Goal: Information Seeking & Learning: Find specific fact

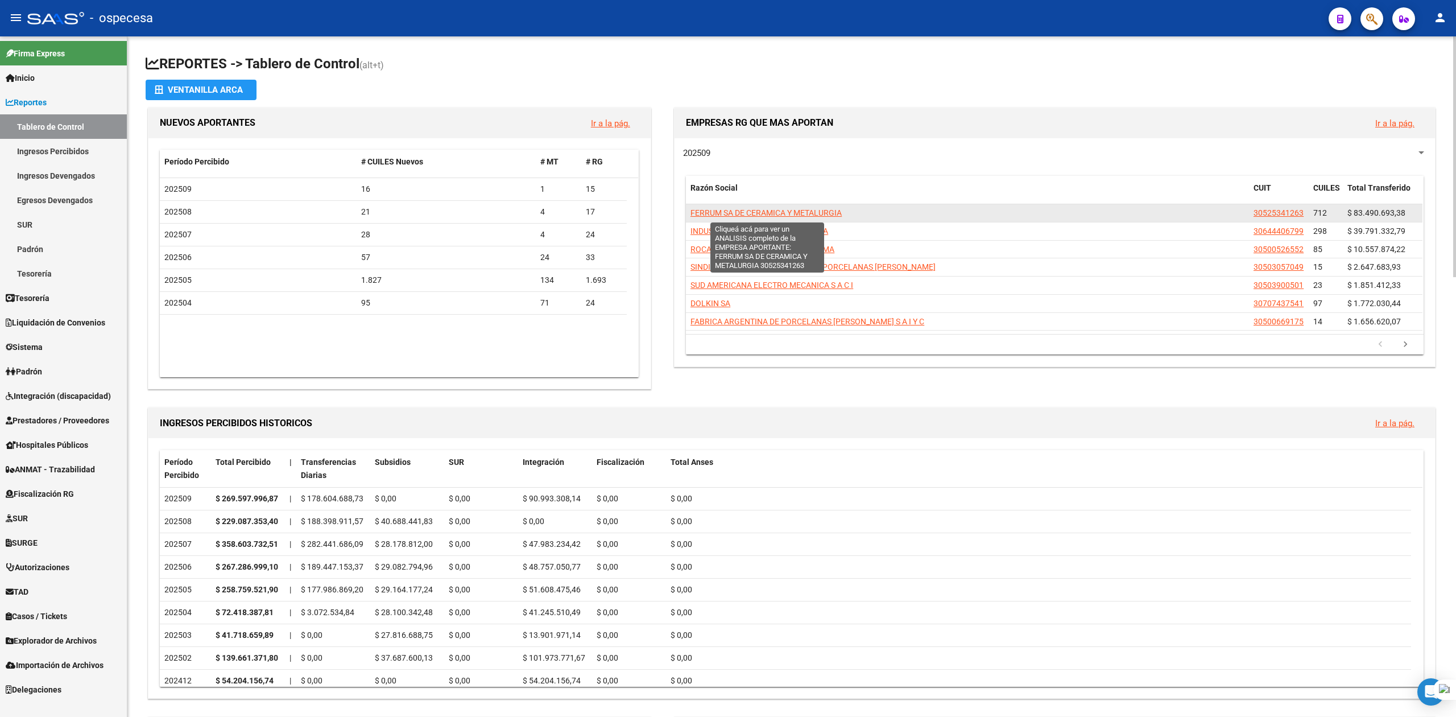
click at [819, 212] on span "FERRUM SA DE CERAMICA Y METALURGIA" at bounding box center [765, 212] width 151 height 9
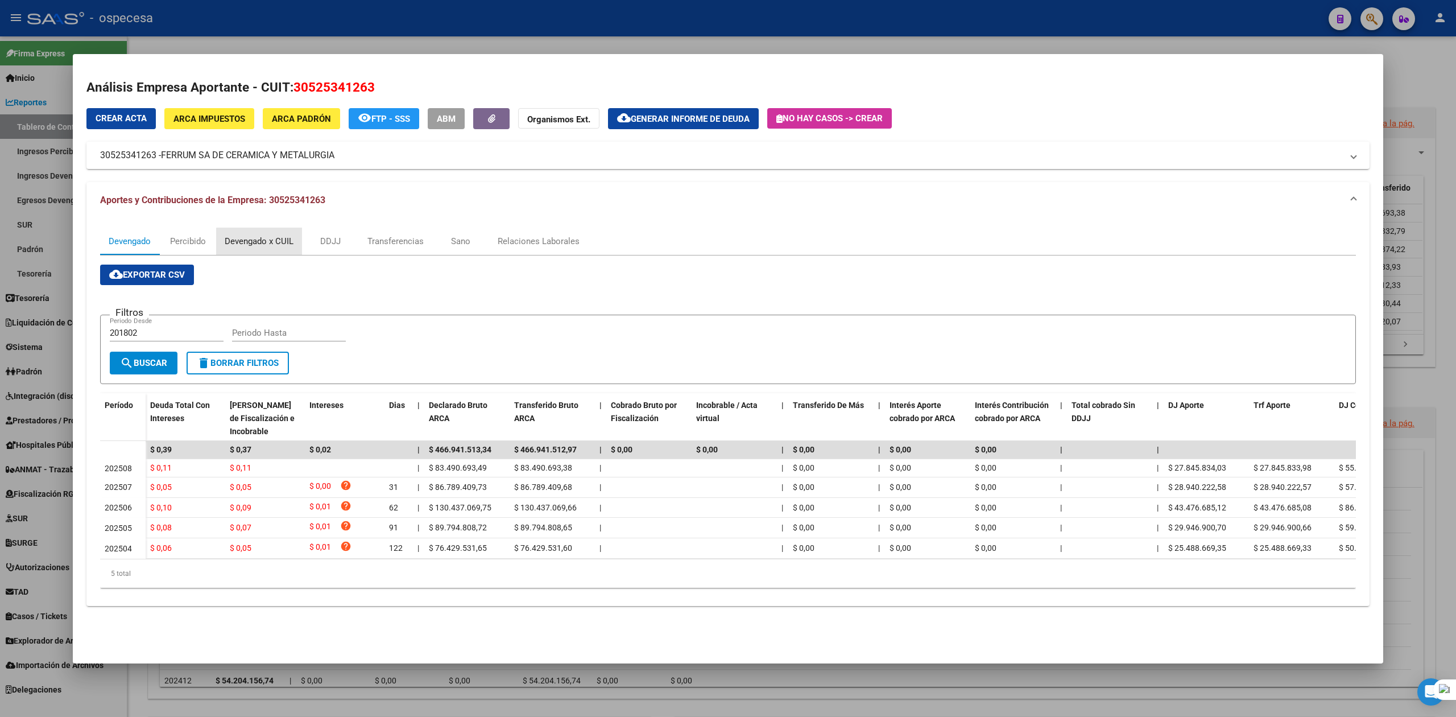
drag, startPoint x: 262, startPoint y: 244, endPoint x: 255, endPoint y: 251, distance: 10.1
click at [262, 246] on div "Devengado x CUIL" at bounding box center [259, 241] width 69 height 13
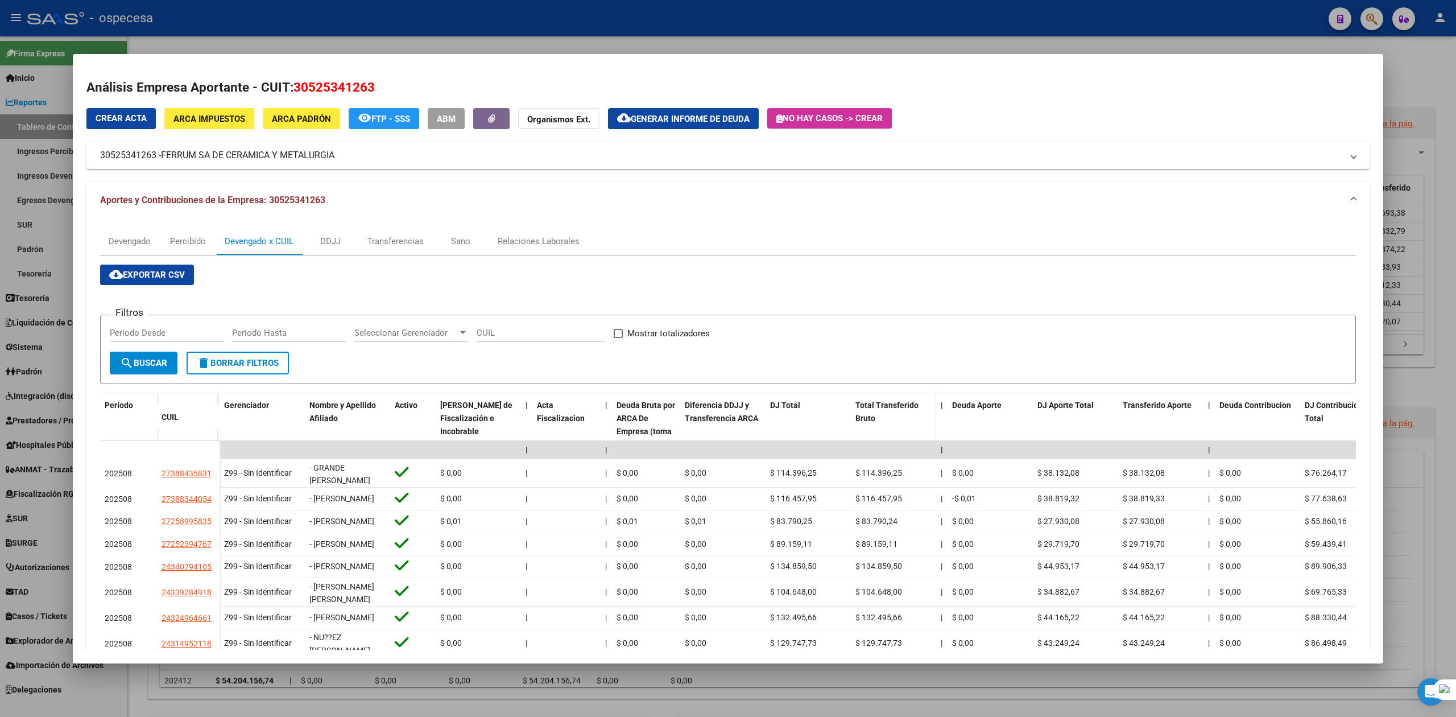
click at [899, 408] on span "Total Transferido Bruto" at bounding box center [886, 411] width 63 height 22
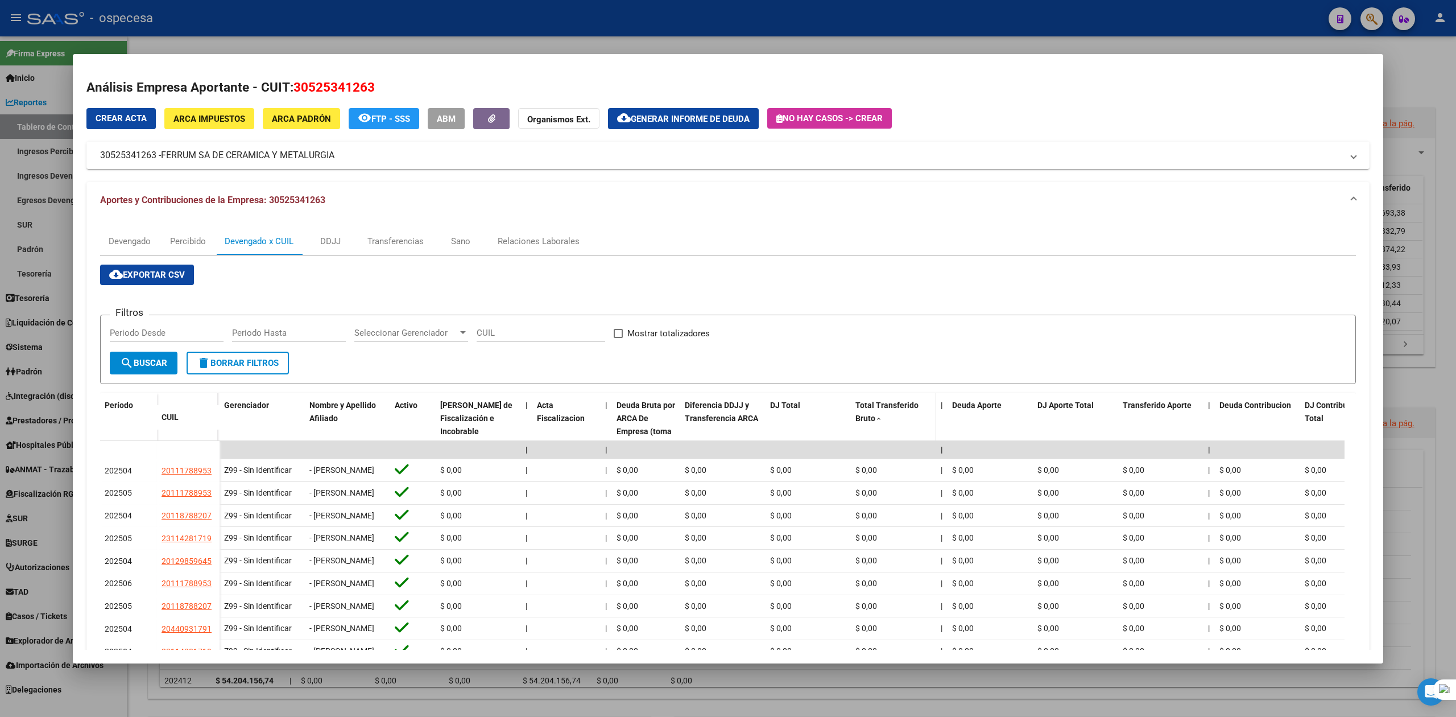
click at [899, 408] on span "Total Transferido Bruto" at bounding box center [886, 411] width 63 height 22
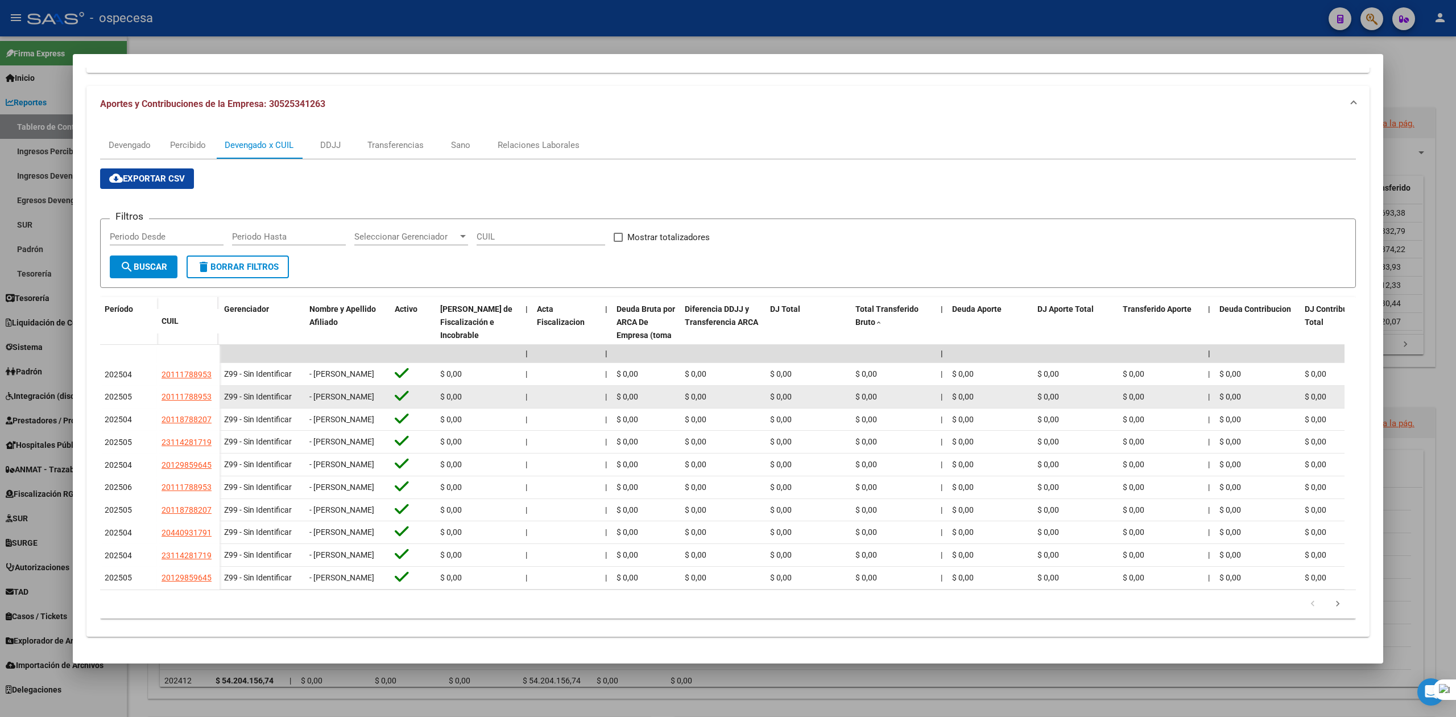
scroll to position [166, 0]
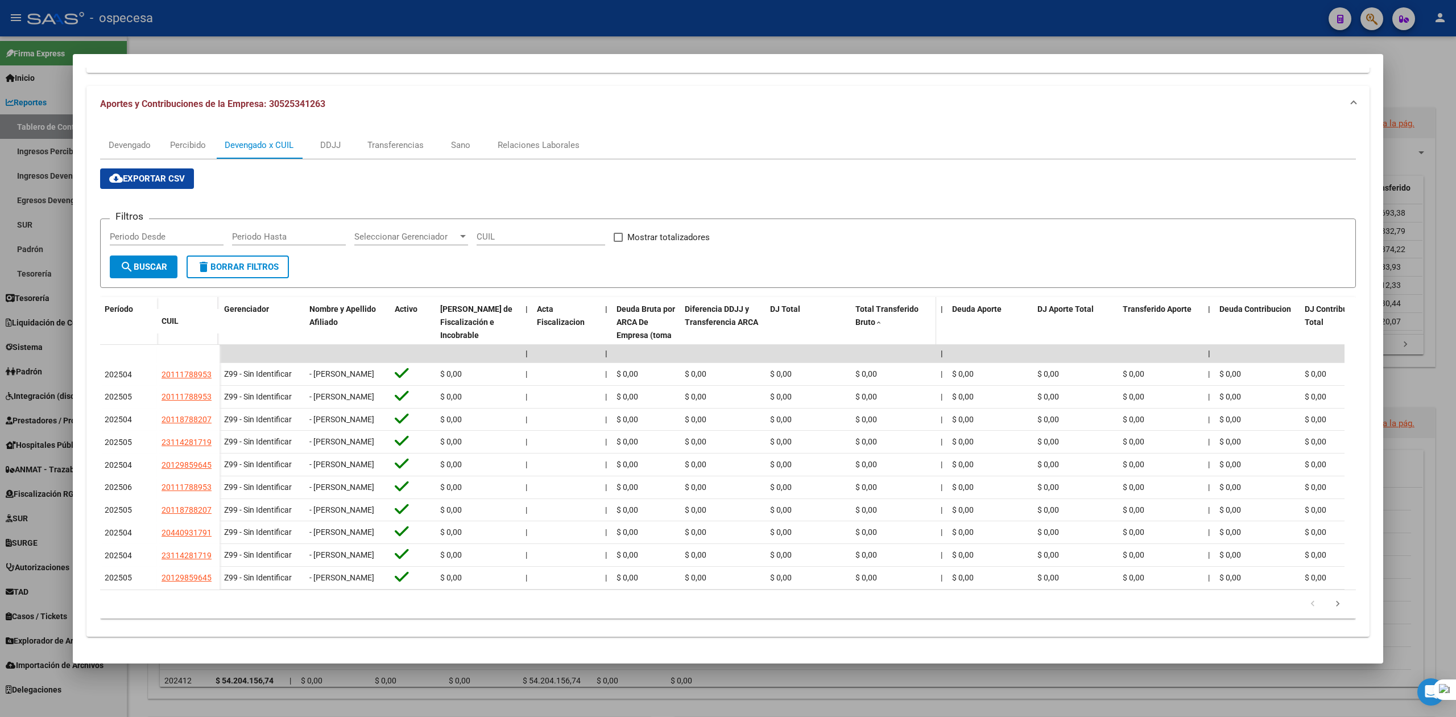
click at [883, 304] on span "Total Transferido Bruto" at bounding box center [886, 315] width 63 height 22
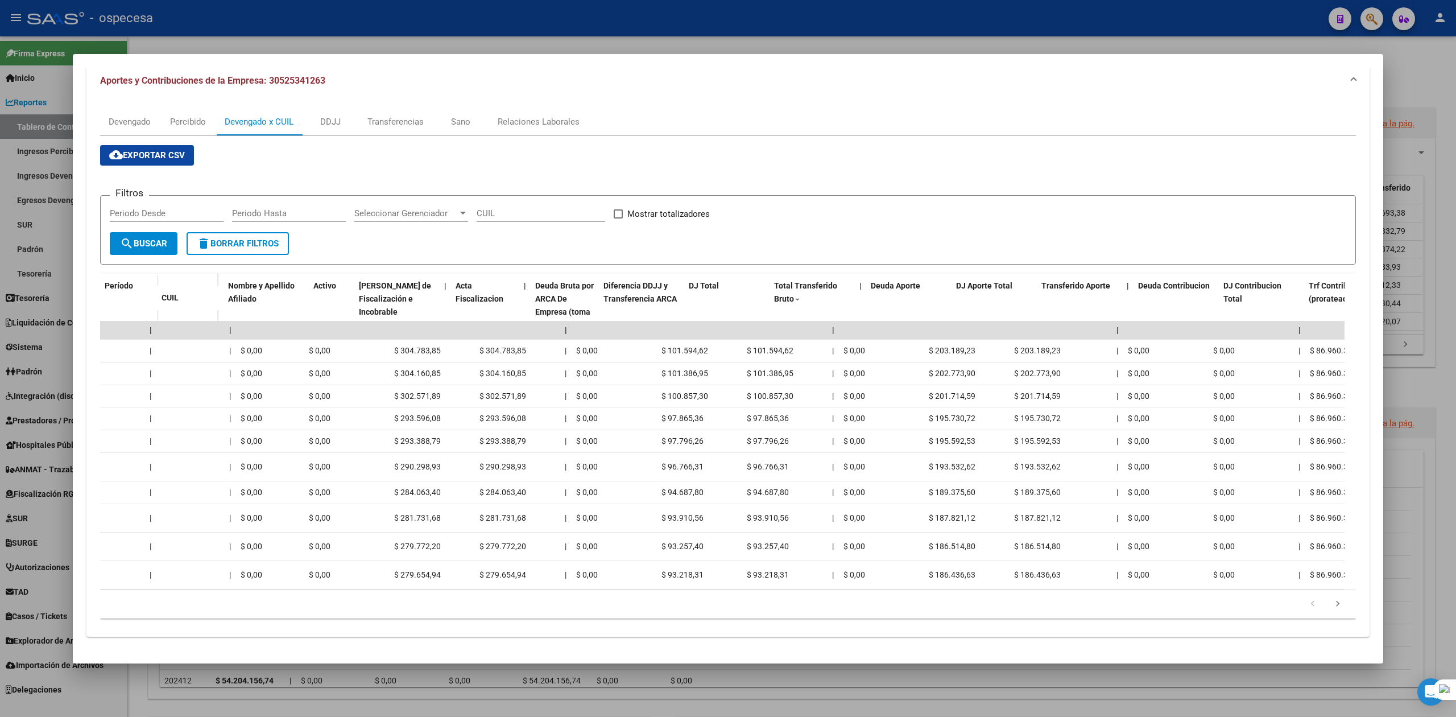
scroll to position [0, 0]
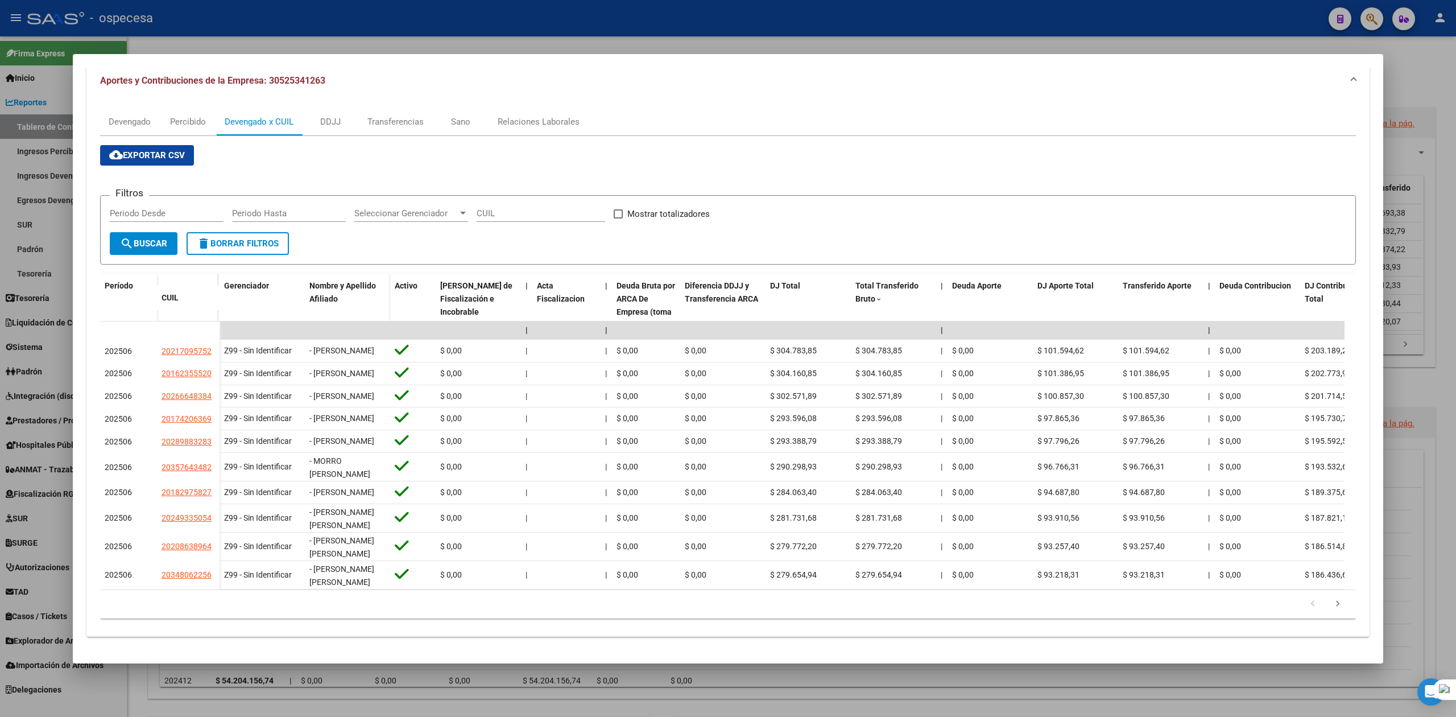
click at [348, 279] on div "Nombre y Apellido Afiliado" at bounding box center [347, 292] width 76 height 26
click at [549, 208] on input "CUIL" at bounding box center [541, 213] width 129 height 10
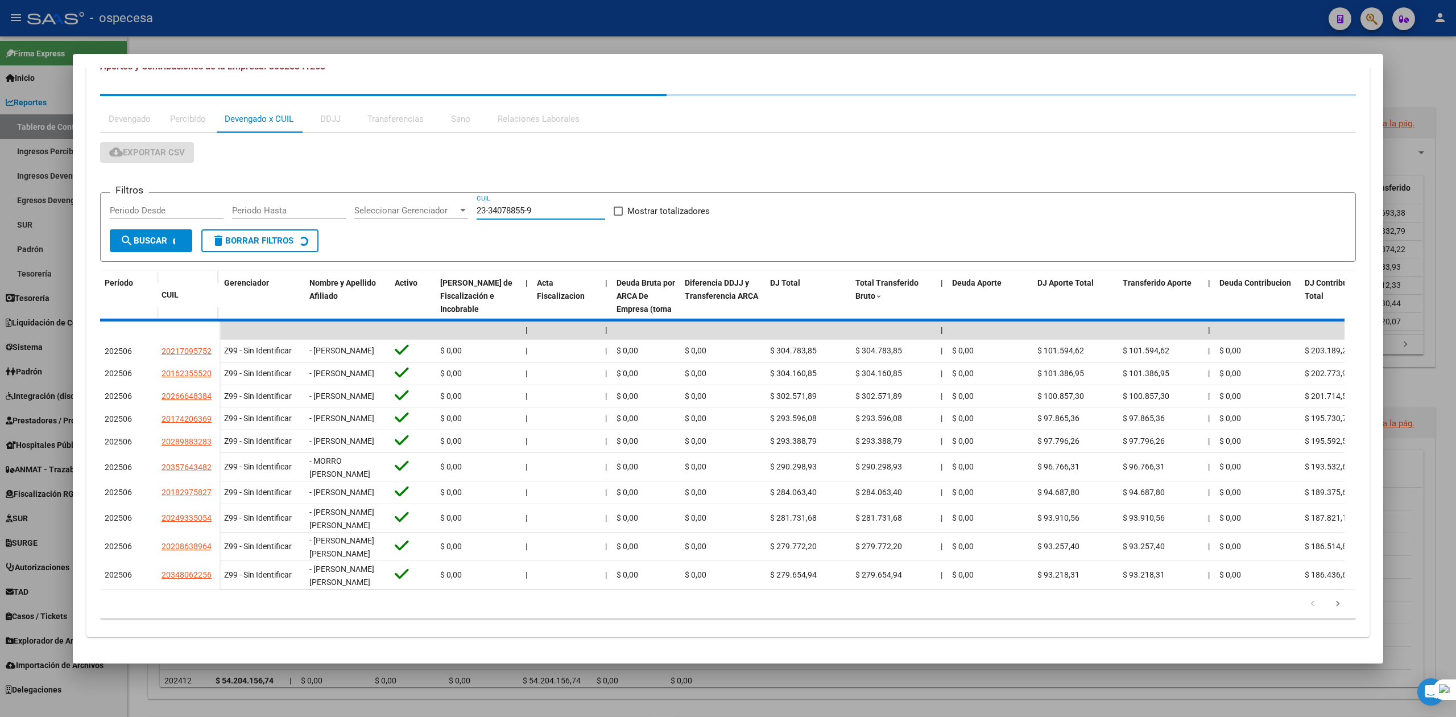
scroll to position [23, 0]
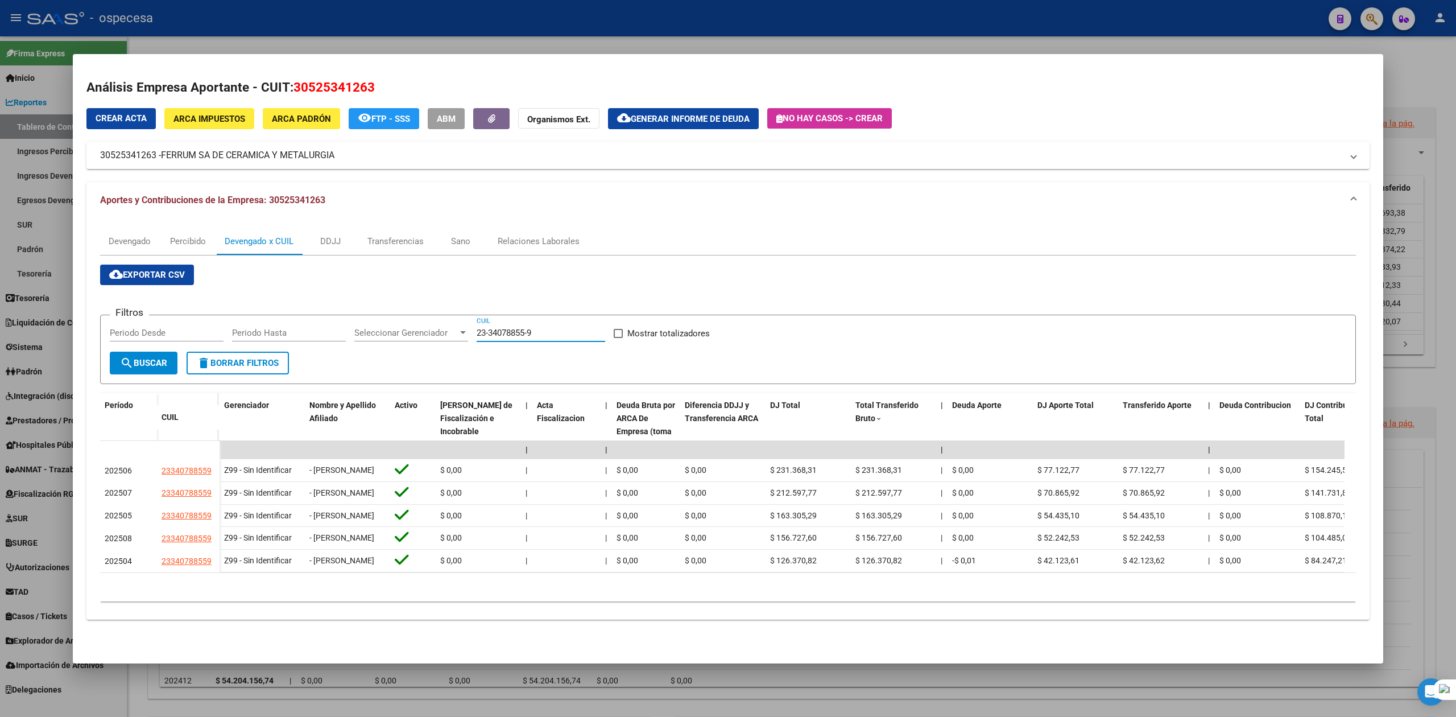
type input "23-34078855-9"
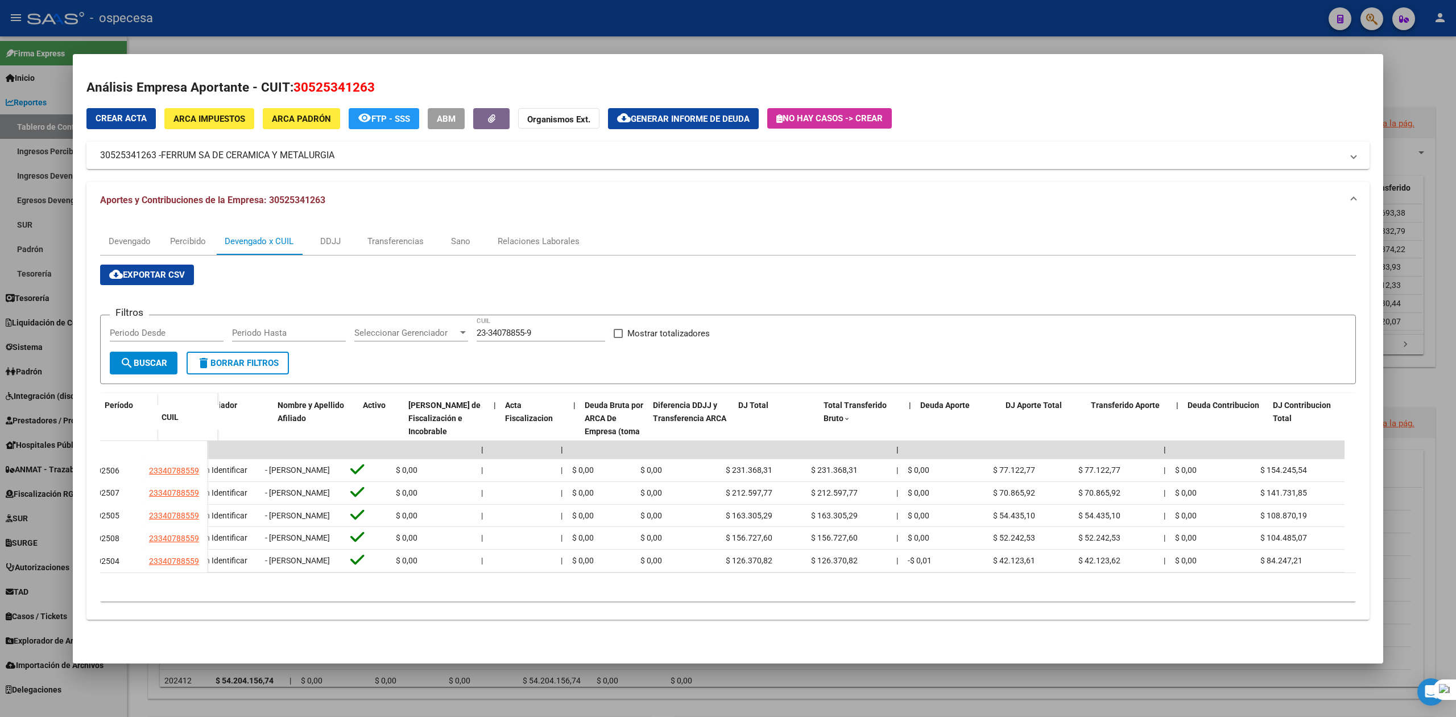
scroll to position [0, 0]
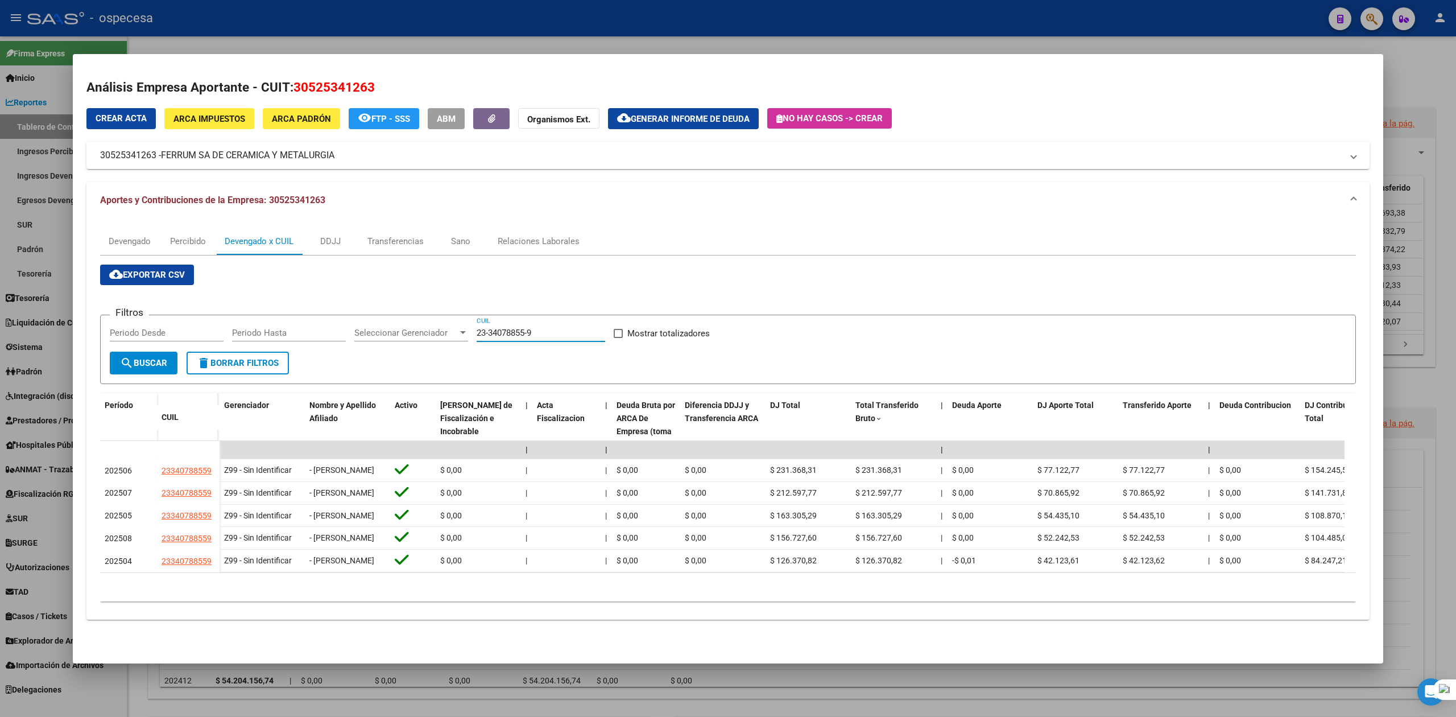
drag, startPoint x: 553, startPoint y: 307, endPoint x: 431, endPoint y: 304, distance: 122.3
click at [431, 324] on div "Filtros Periodo Desde Periodo Hasta Seleccionar Gerenciador Seleccionar Gerenci…" at bounding box center [728, 338] width 1236 height 28
click at [887, 399] on div "Total Transferido Bruto" at bounding box center [893, 412] width 76 height 26
click at [887, 400] on span "Total Transferido Bruto" at bounding box center [886, 411] width 63 height 22
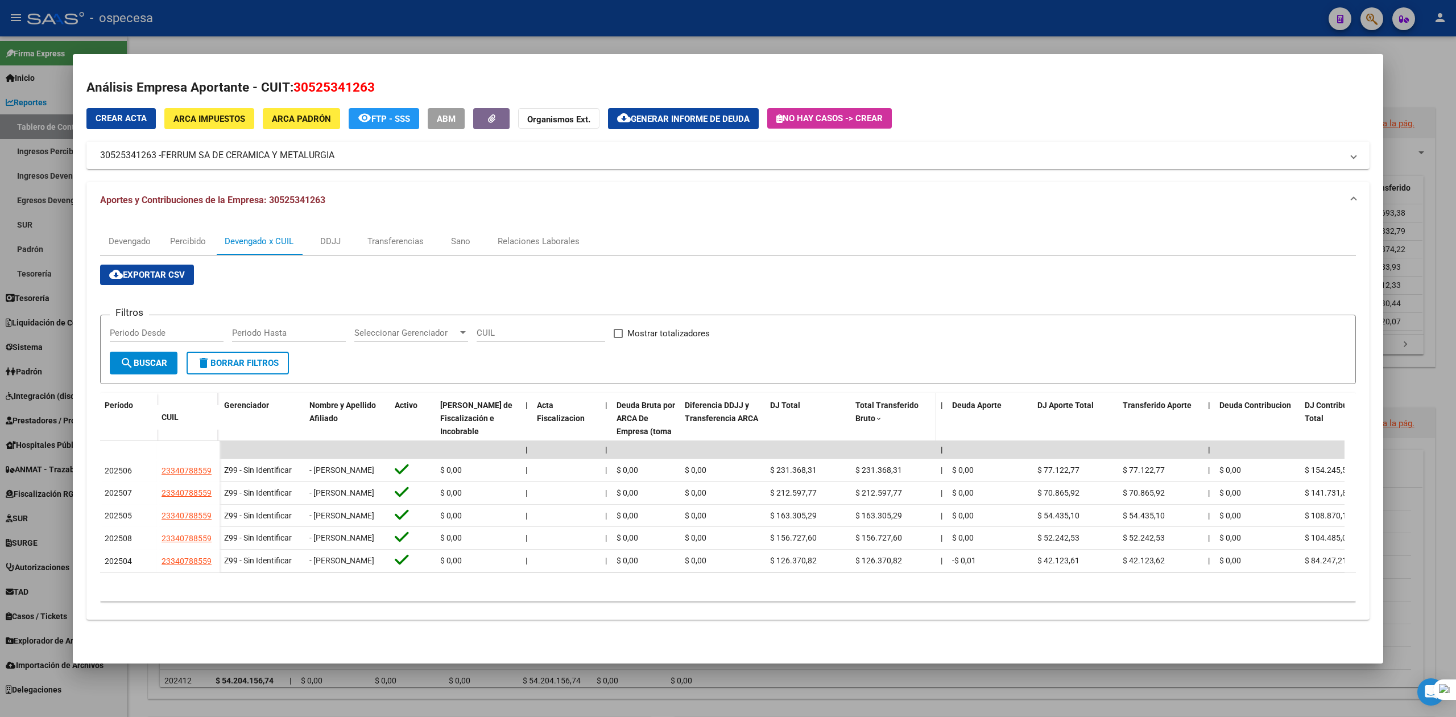
click at [887, 400] on span "Total Transferido Bruto" at bounding box center [886, 411] width 63 height 22
click at [205, 356] on mat-icon "delete" at bounding box center [204, 363] width 14 height 14
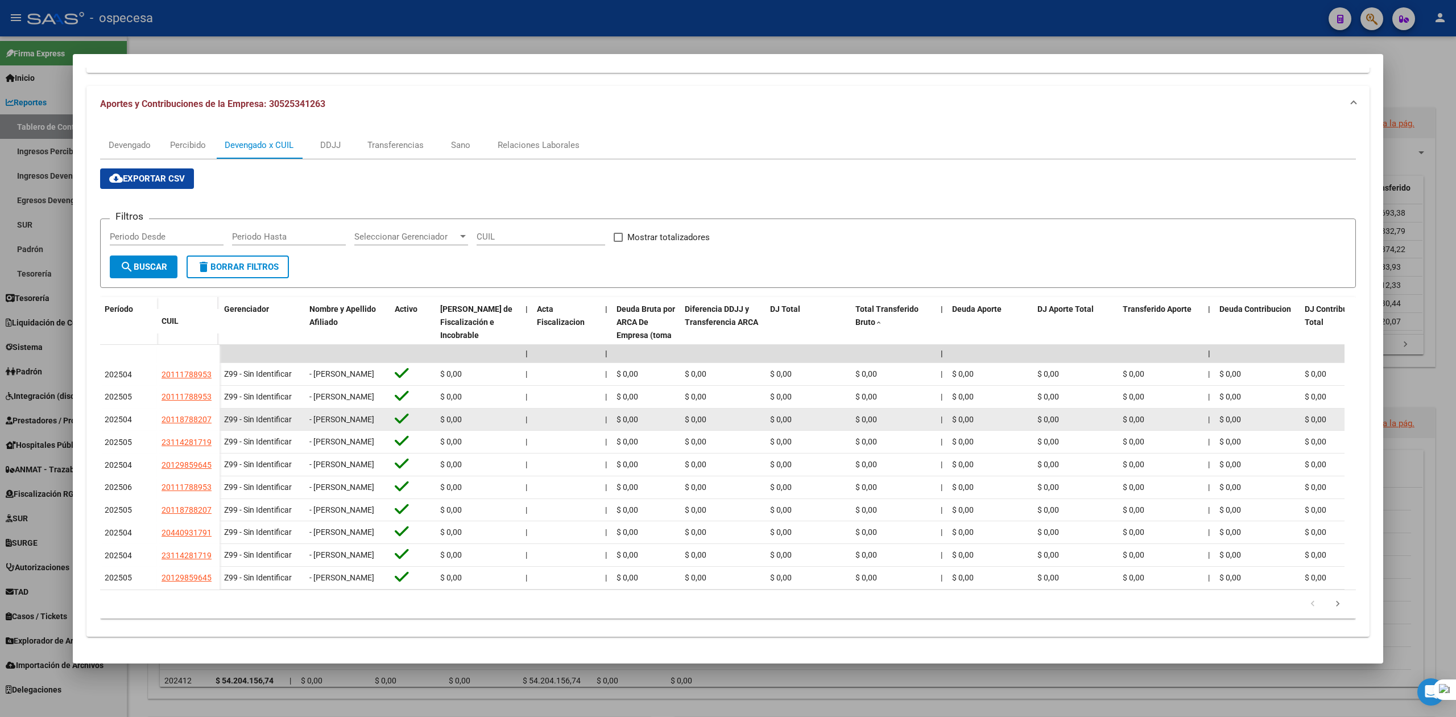
scroll to position [166, 0]
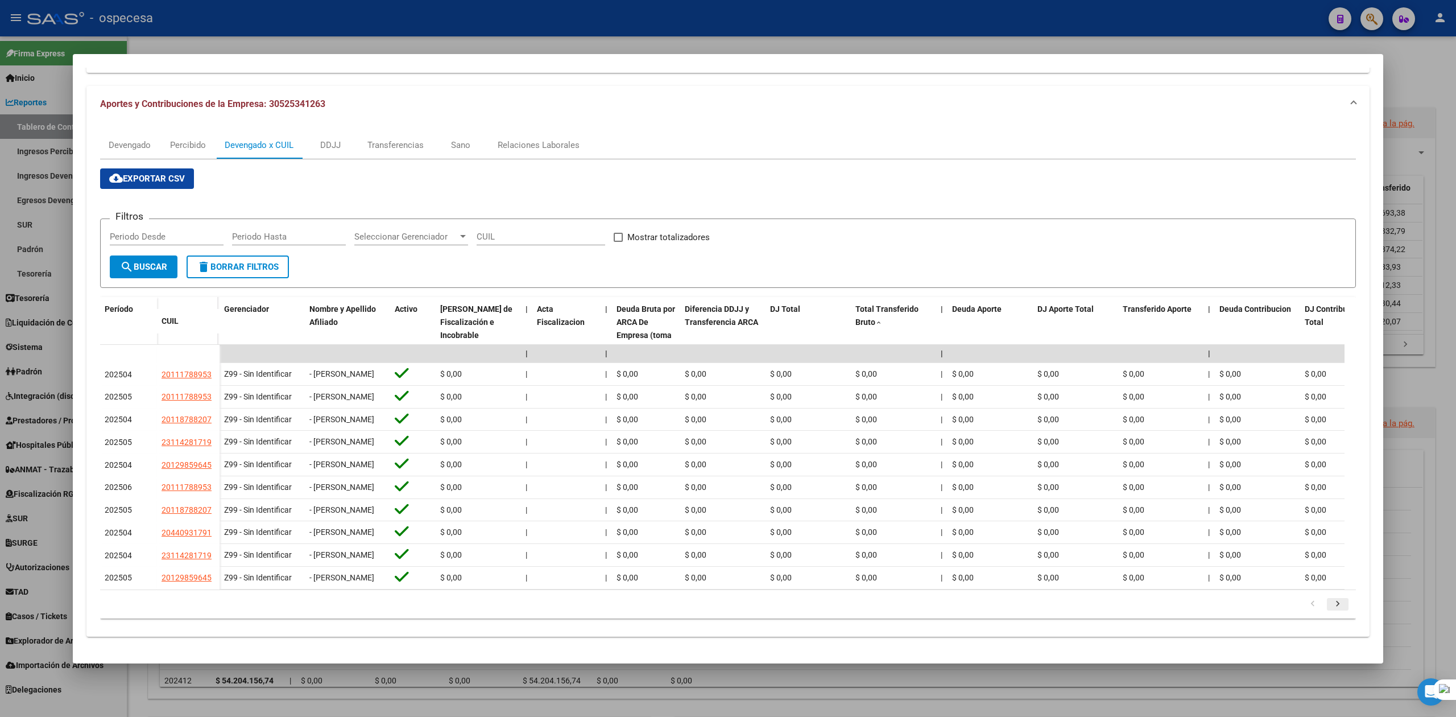
click at [1332, 603] on icon "go to next page" at bounding box center [1337, 605] width 15 height 14
click at [1330, 610] on icon "go to next page" at bounding box center [1337, 605] width 15 height 14
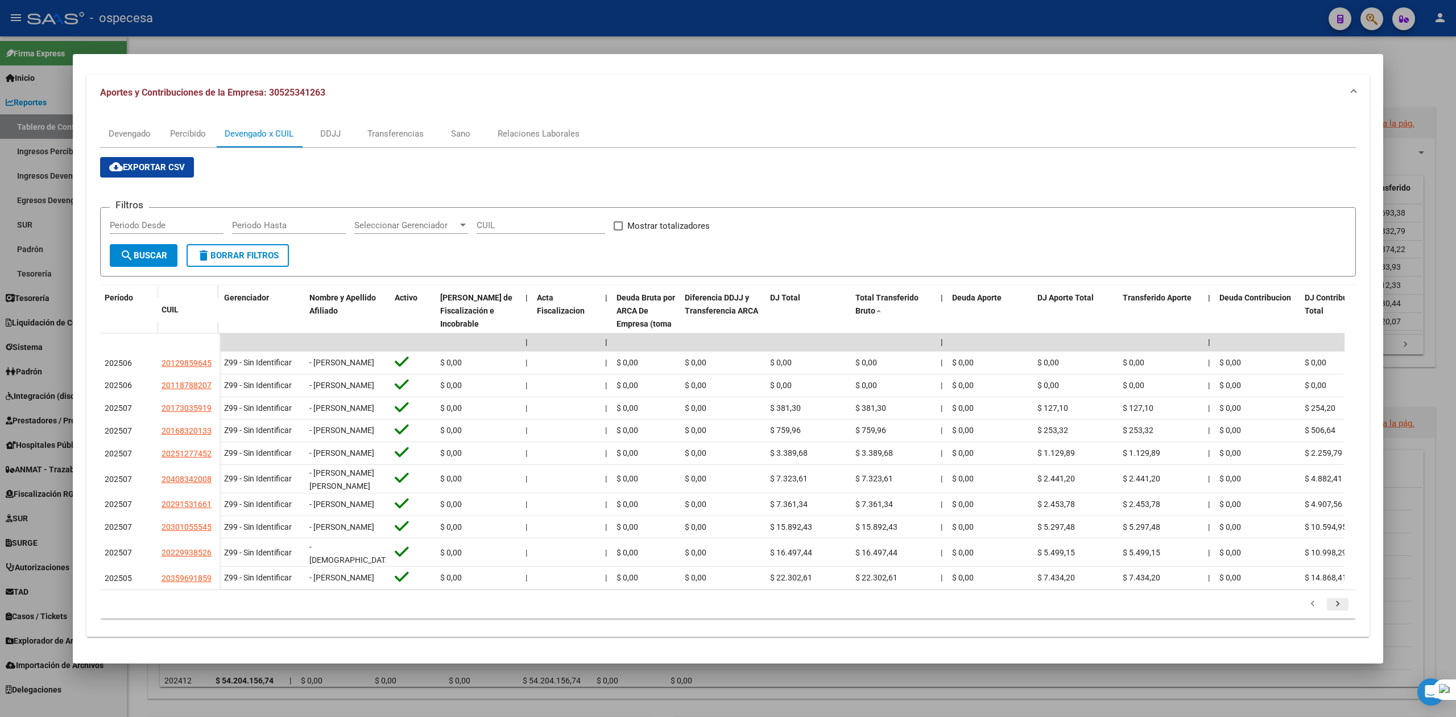
click at [1330, 610] on icon "go to next page" at bounding box center [1337, 605] width 15 height 14
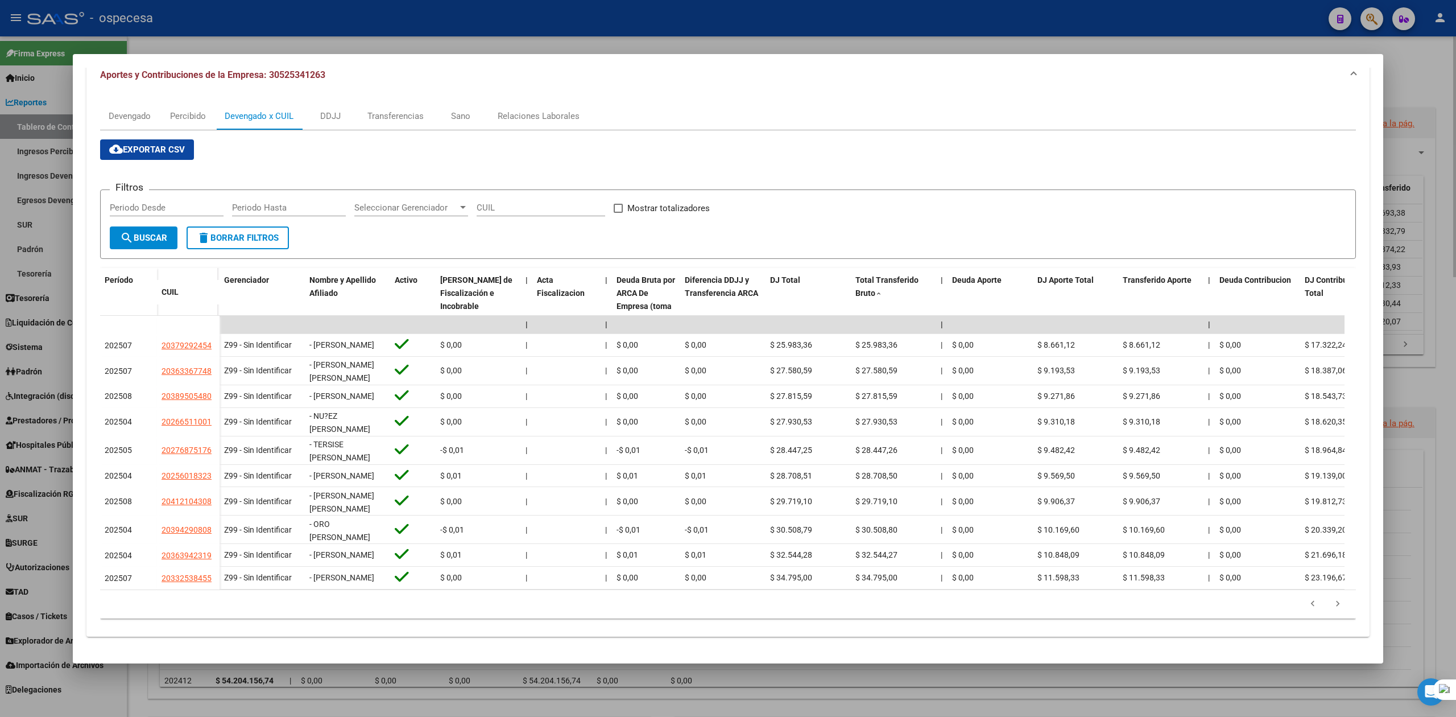
click at [1405, 60] on div at bounding box center [728, 358] width 1456 height 717
